Goal: Task Accomplishment & Management: Manage account settings

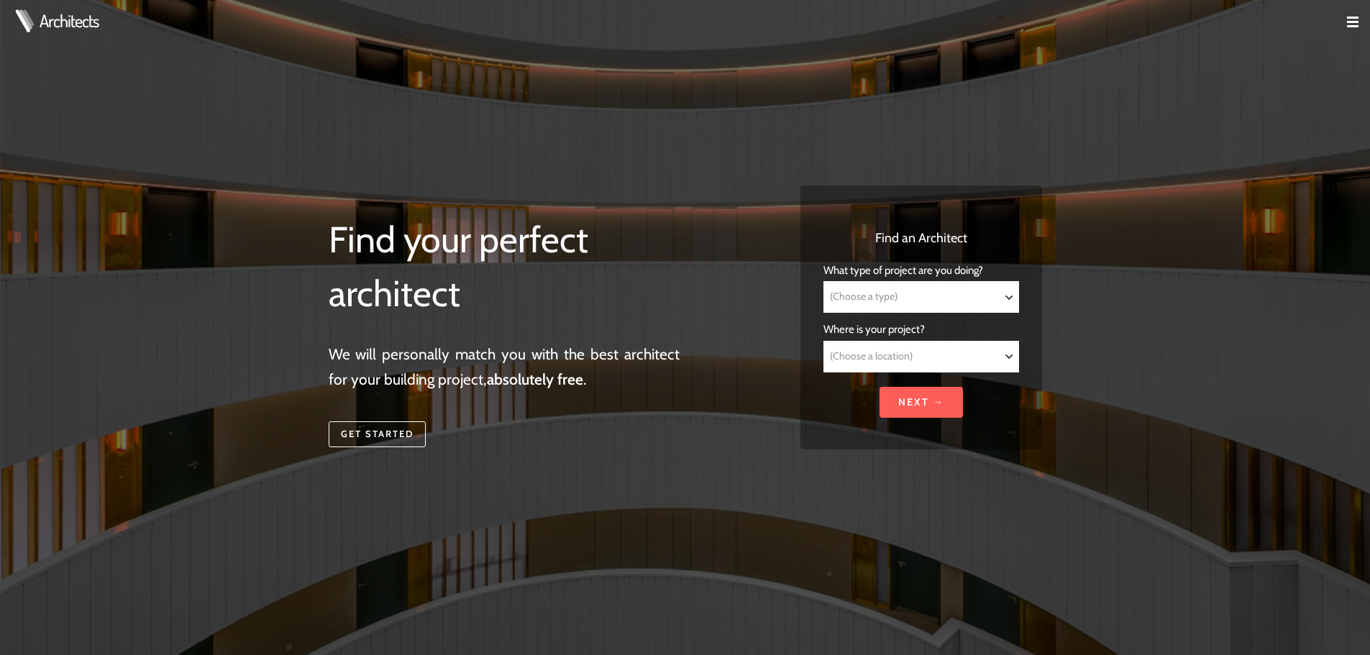
click at [701, 19] on img at bounding box center [1353, 23] width 12 height 12
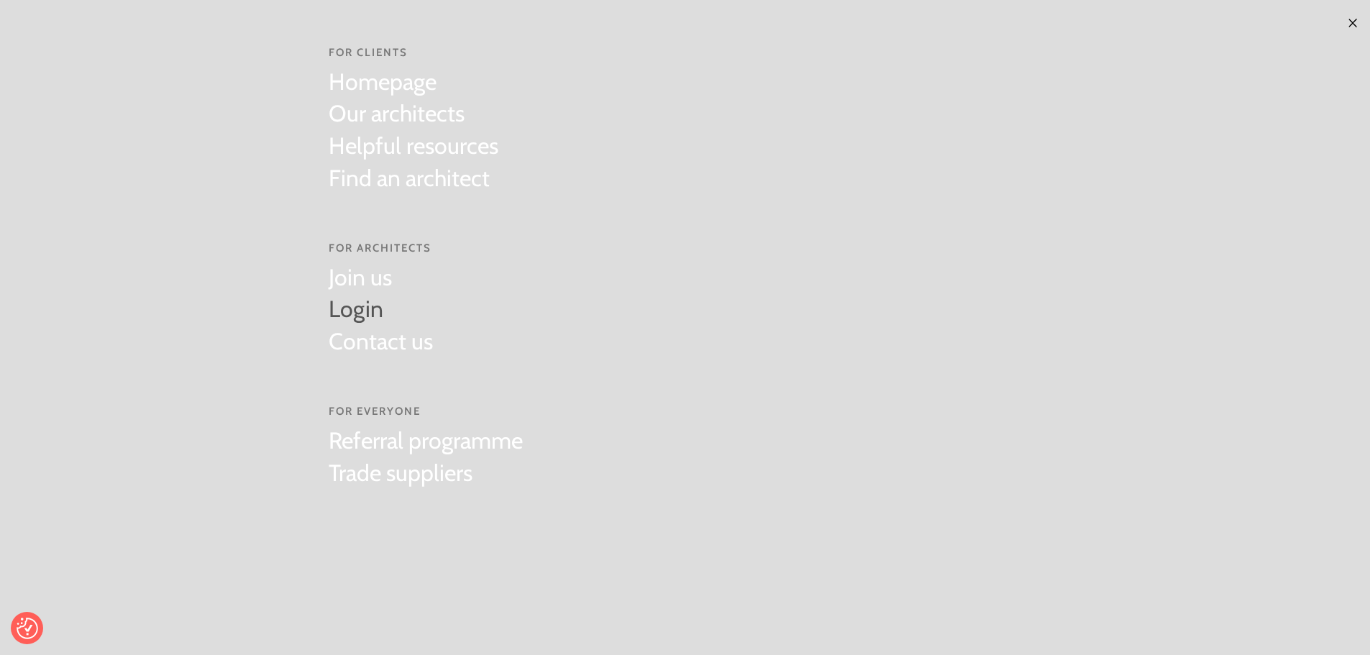
click at [348, 314] on link "Login" at bounding box center [381, 309] width 104 height 32
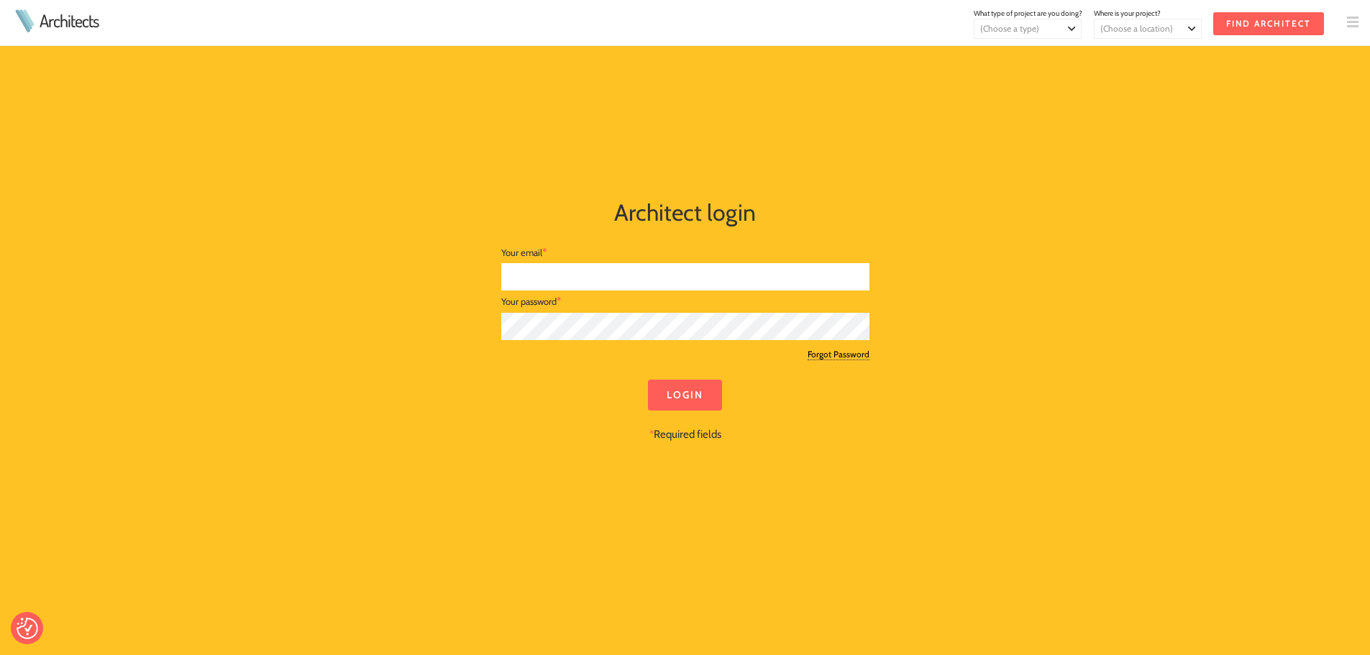
click at [627, 275] on input "text" at bounding box center [685, 277] width 368 height 28
type input "cal@studio-forge.co.uk"
click at [681, 388] on input "Login" at bounding box center [685, 395] width 74 height 31
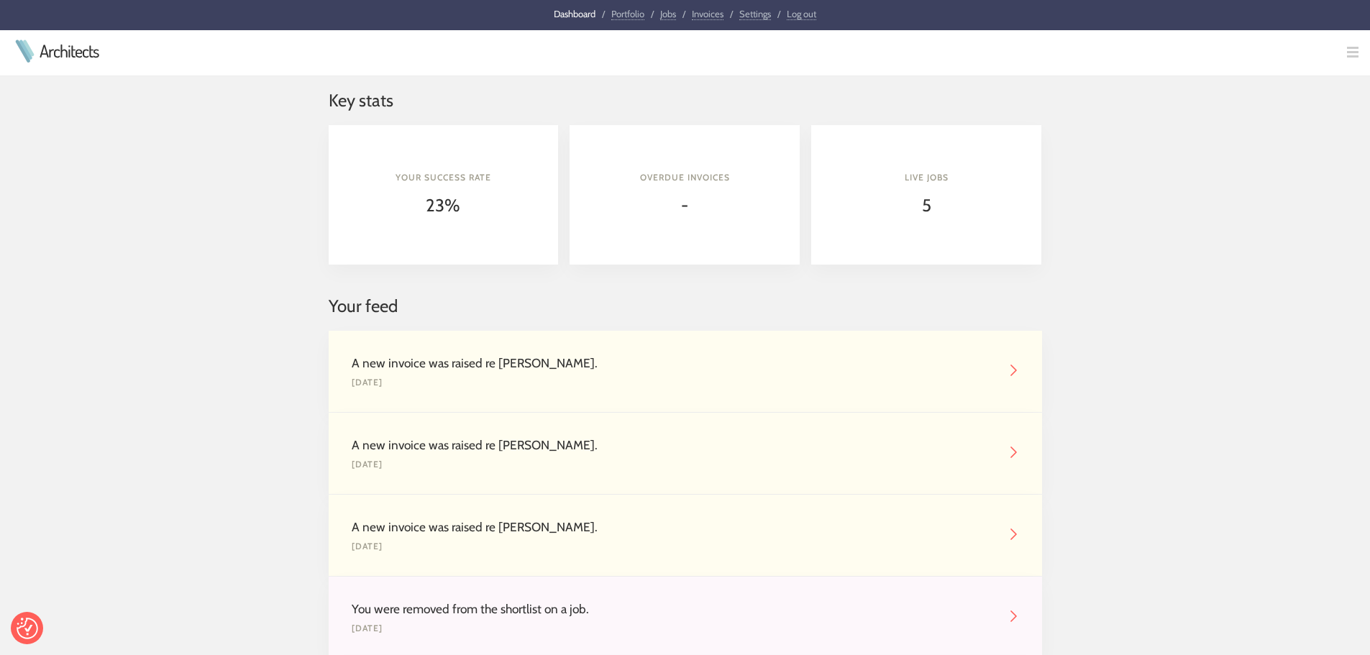
click at [1013, 371] on img at bounding box center [1014, 371] width 12 height 12
